Goal: Consume media (video, audio): Watch videos, listen to music or podcasts

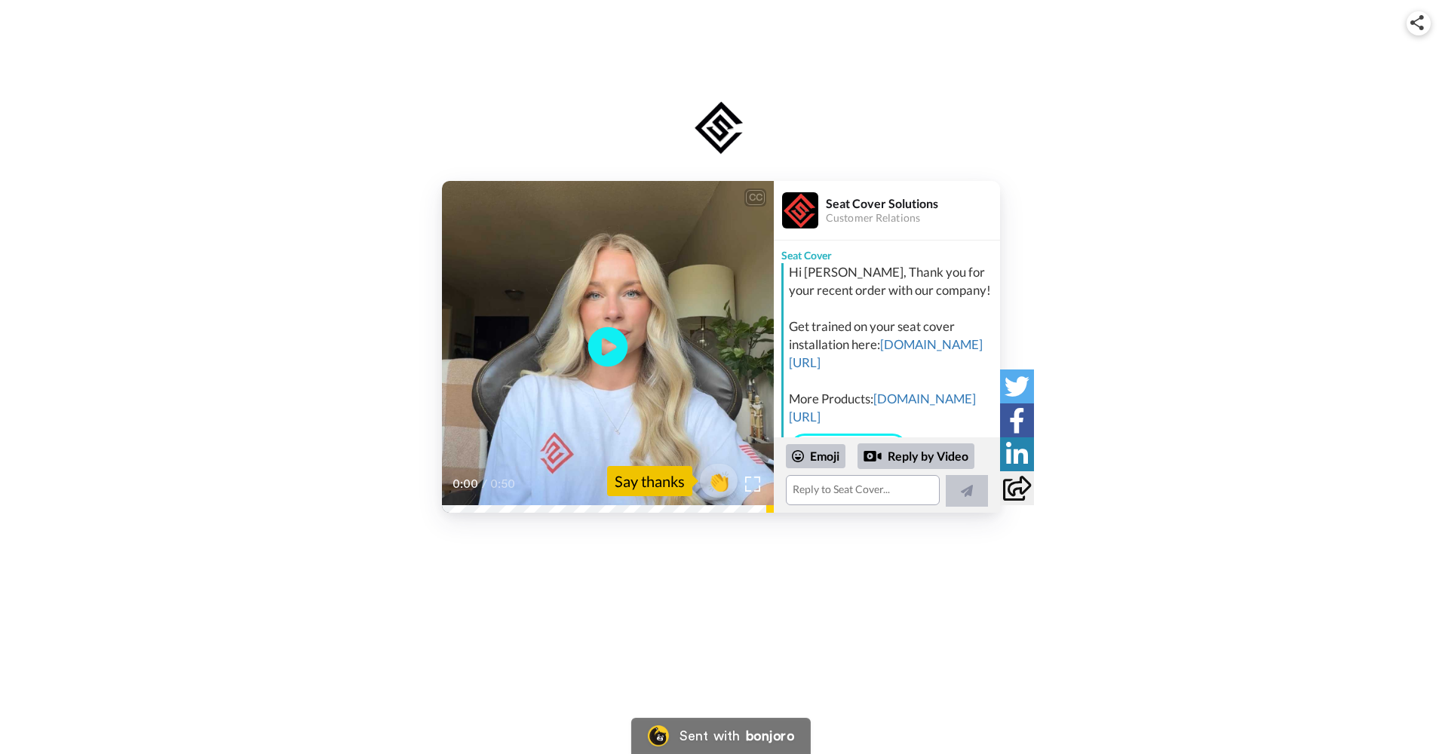
click at [609, 351] on icon "Play/Pause" at bounding box center [608, 348] width 40 height 72
click at [622, 306] on video at bounding box center [608, 347] width 332 height 332
click at [615, 357] on icon at bounding box center [608, 347] width 40 height 40
click at [711, 482] on span "👏" at bounding box center [719, 481] width 48 height 30
click at [867, 367] on link "[DOMAIN_NAME][URL]" at bounding box center [886, 353] width 194 height 34
